Goal: Information Seeking & Learning: Learn about a topic

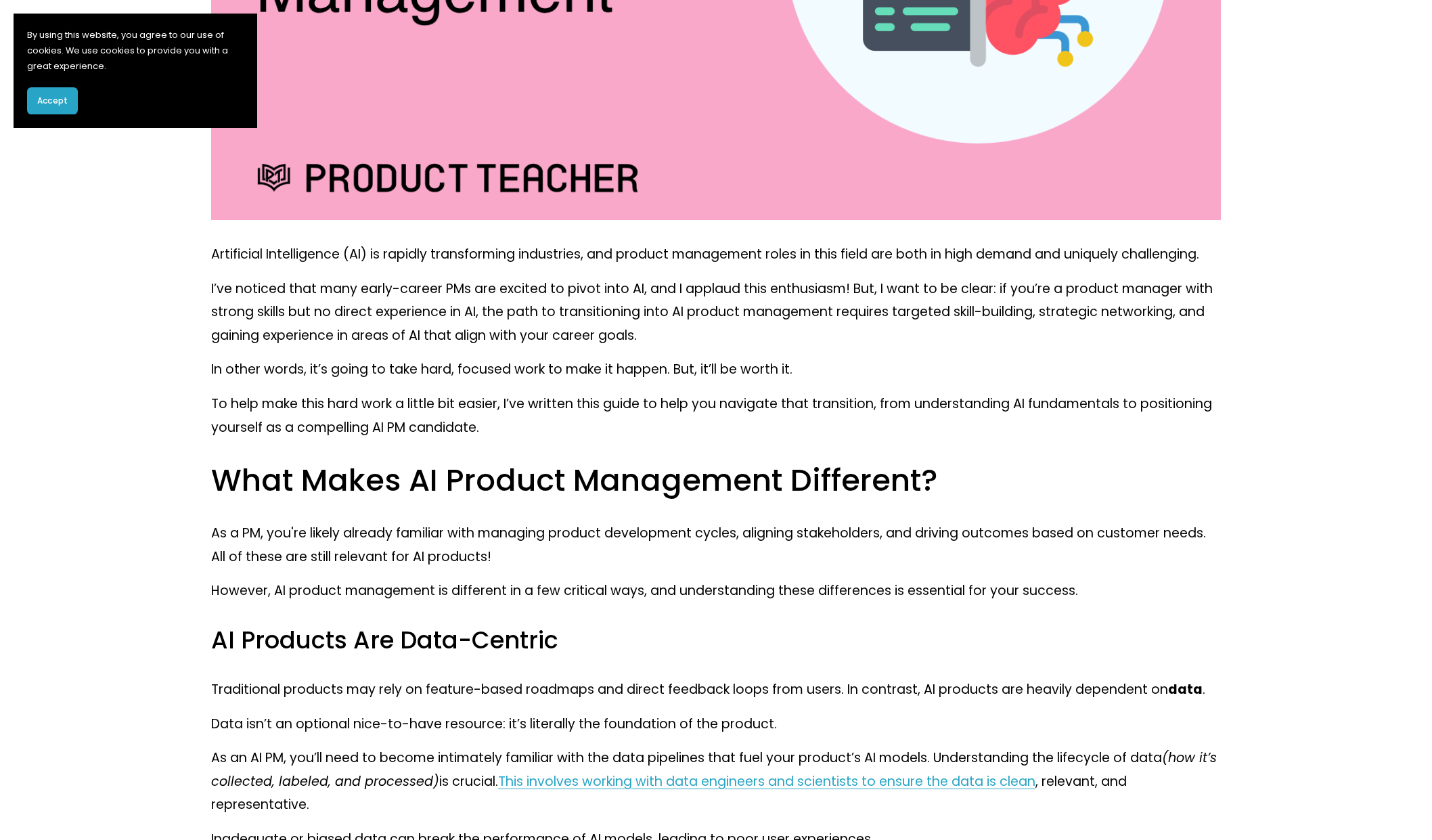
scroll to position [571, 0]
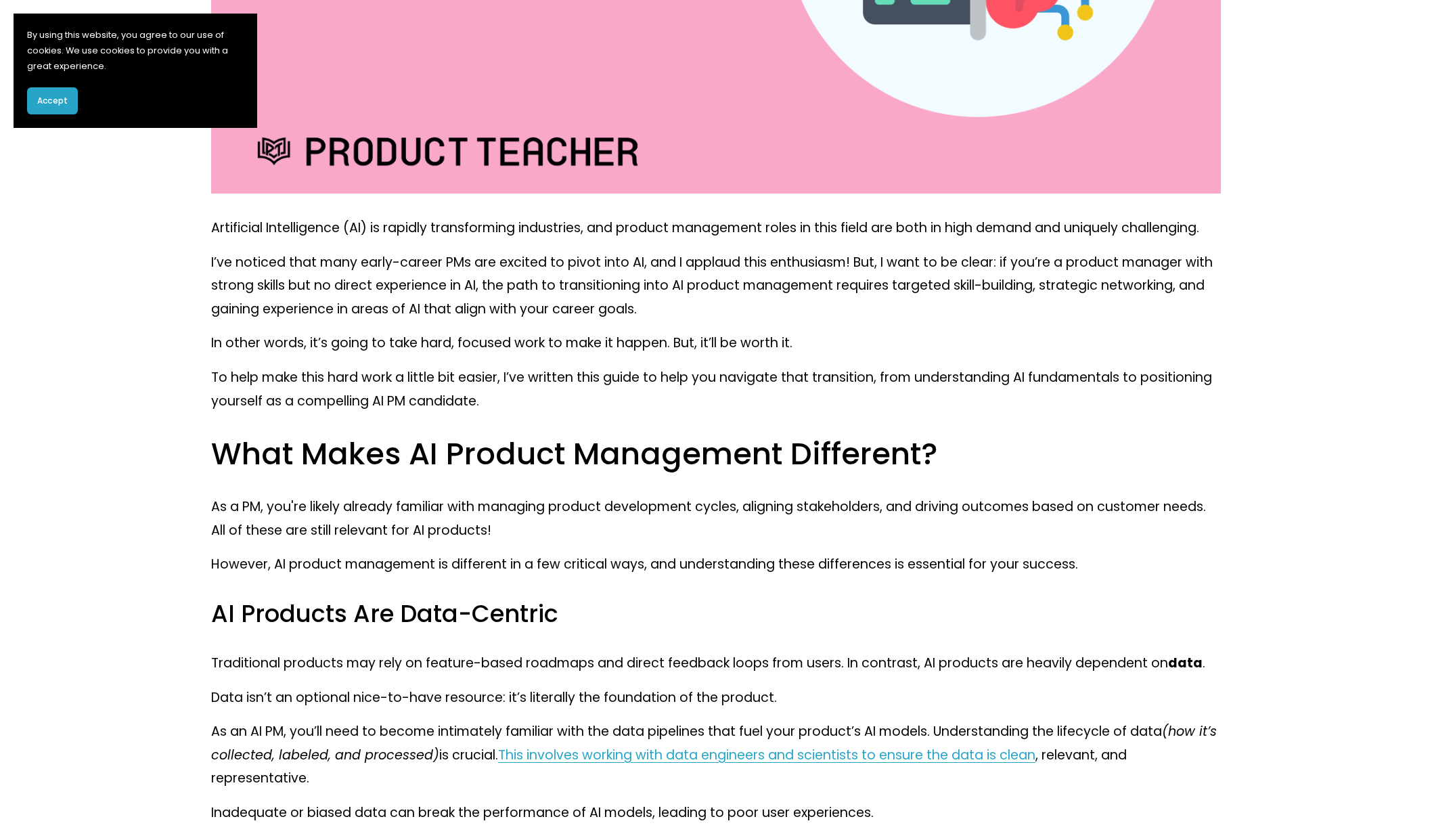
click at [50, 96] on span "Accept" at bounding box center [52, 101] width 31 height 12
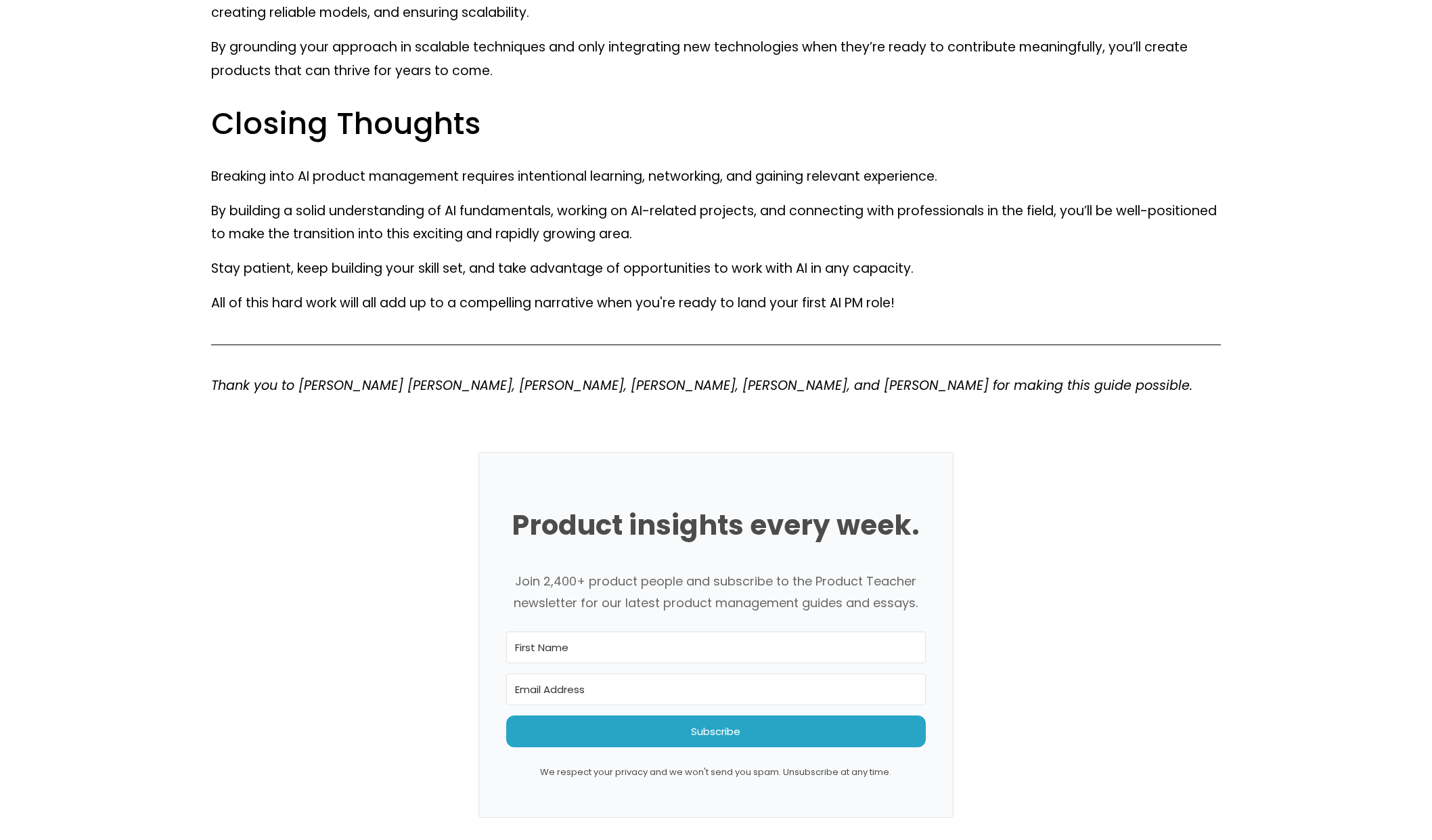
scroll to position [12500, 0]
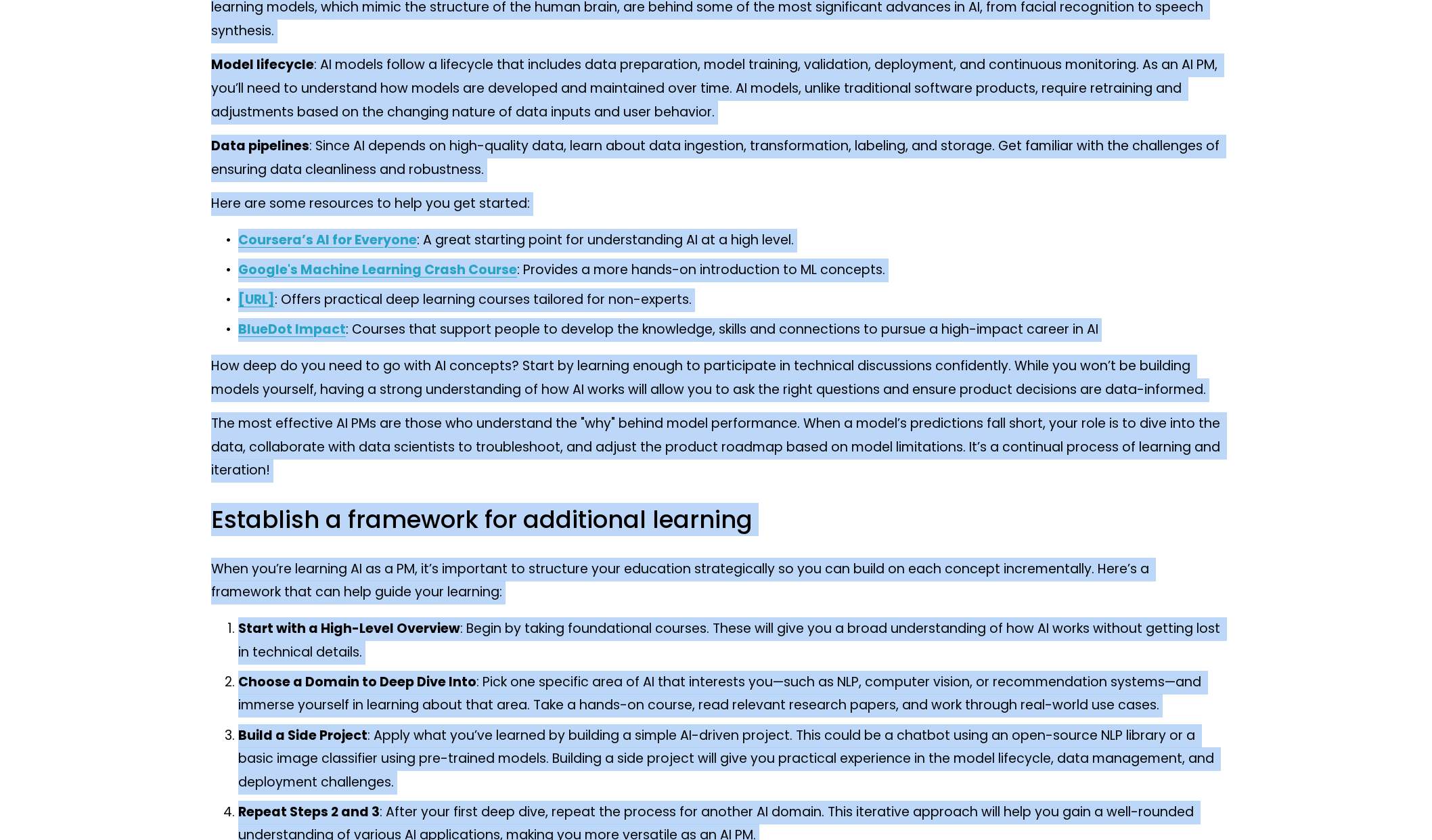
scroll to position [0, 0]
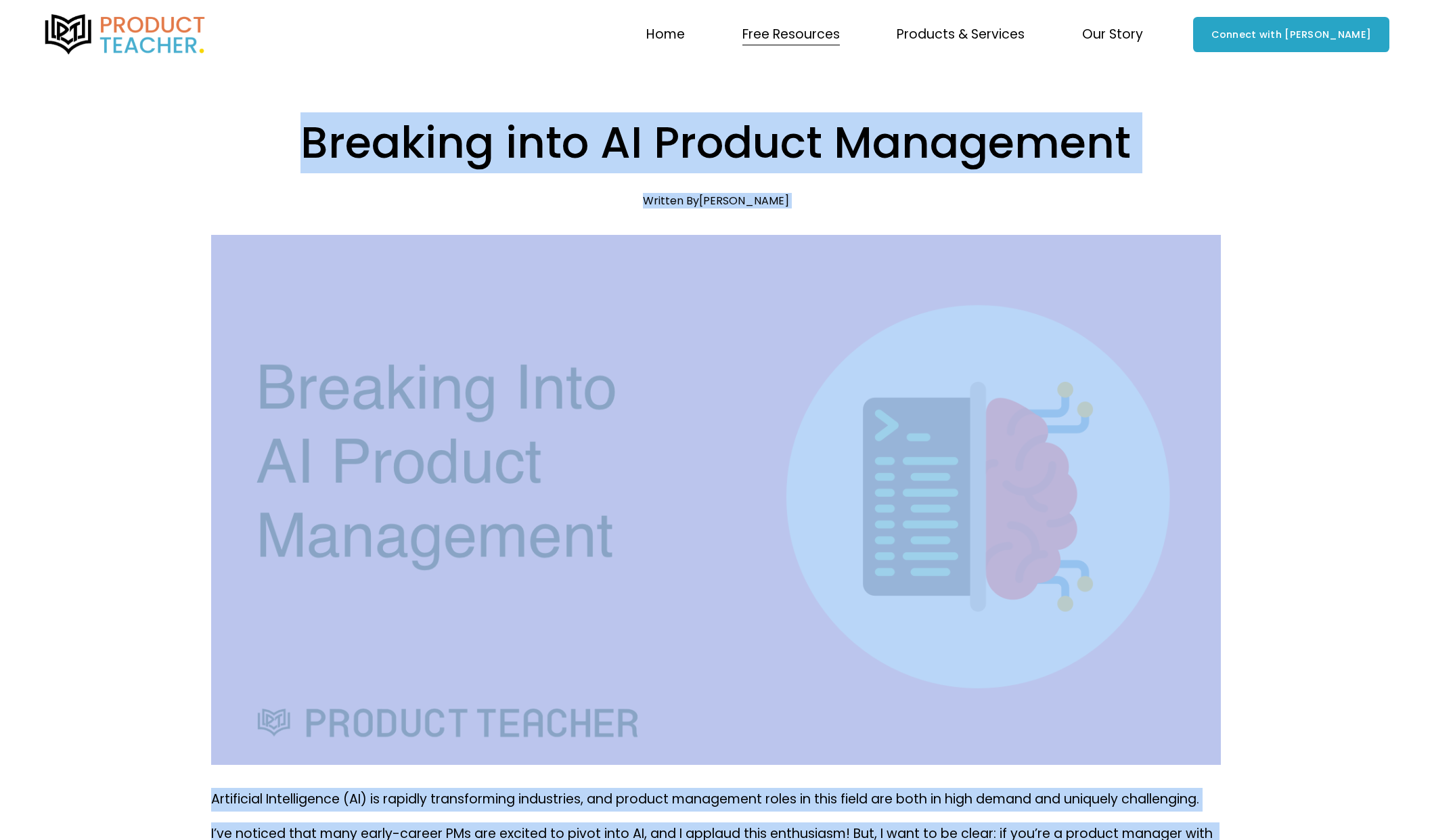
drag, startPoint x: 296, startPoint y: 314, endPoint x: 398, endPoint y: 150, distance: 193.1
copy div "Loremips dolo SI Ametcon Adipiscing Eli 55 Seddoei Te Incidid Utl Etdolorema Al…"
click at [219, 159] on h1 "Breaking into AI Product Management" at bounding box center [716, 142] width 1010 height 61
